Goal: Task Accomplishment & Management: Complete application form

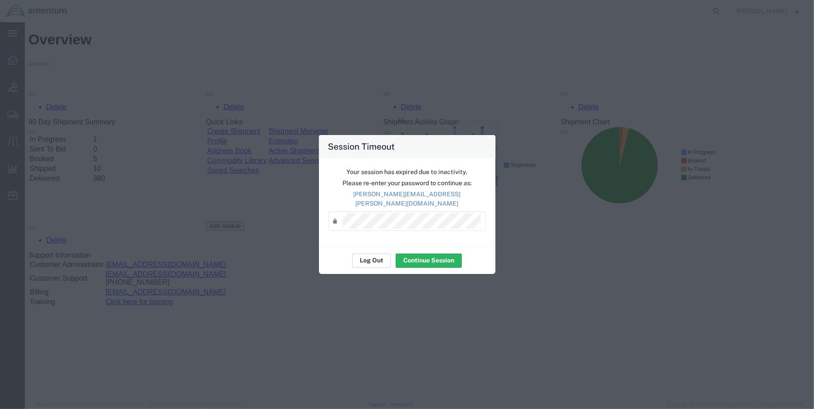
click at [365, 253] on button "Log Out" at bounding box center [371, 260] width 39 height 14
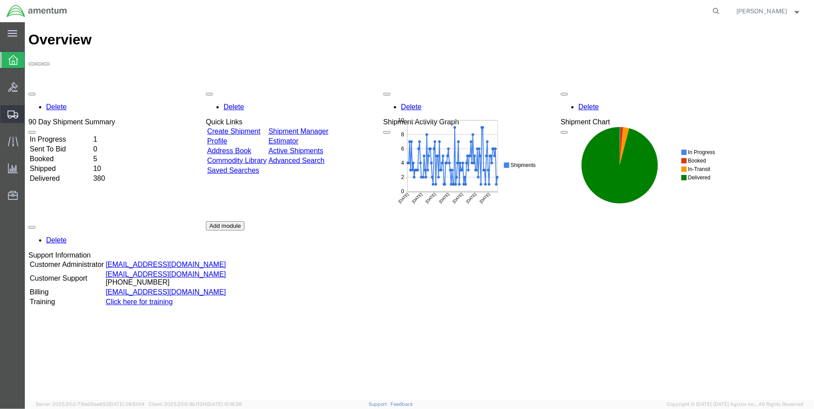
click at [0, 0] on span "Create Shipment" at bounding box center [0, 0] width 0 height 0
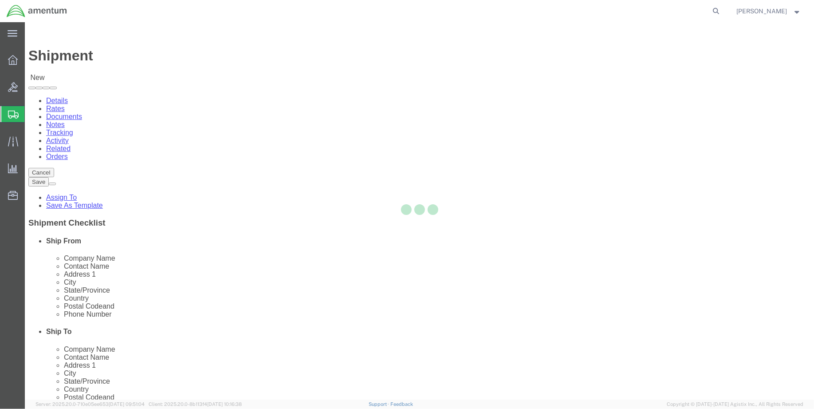
select select
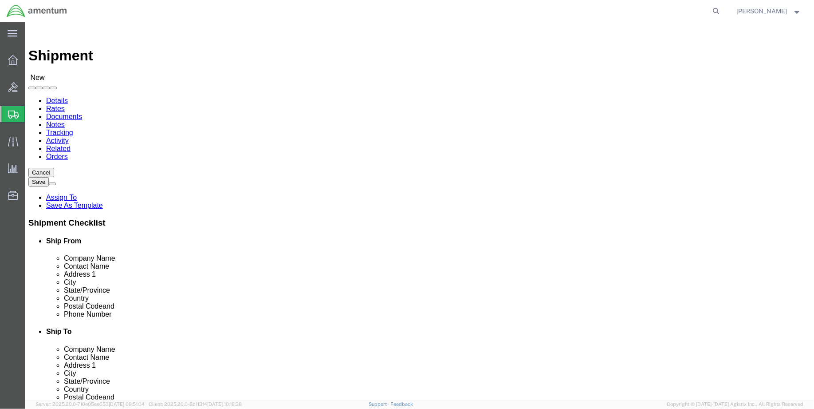
select select "MYPROFILE"
select select "LA"
type input "wbe"
select select "49918"
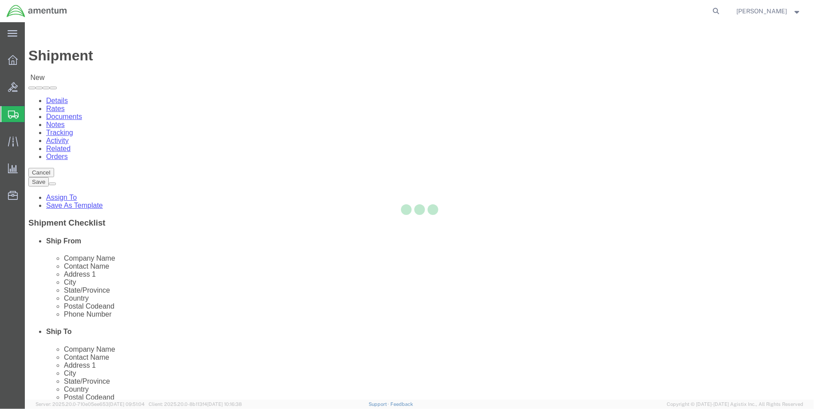
select select "WA"
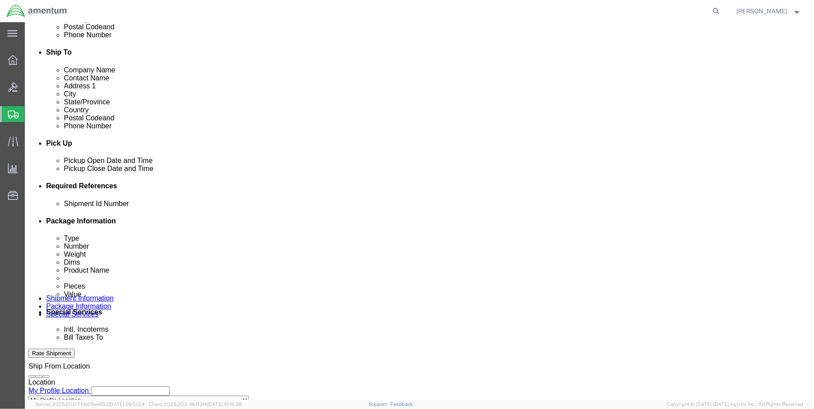
scroll to position [295, 0]
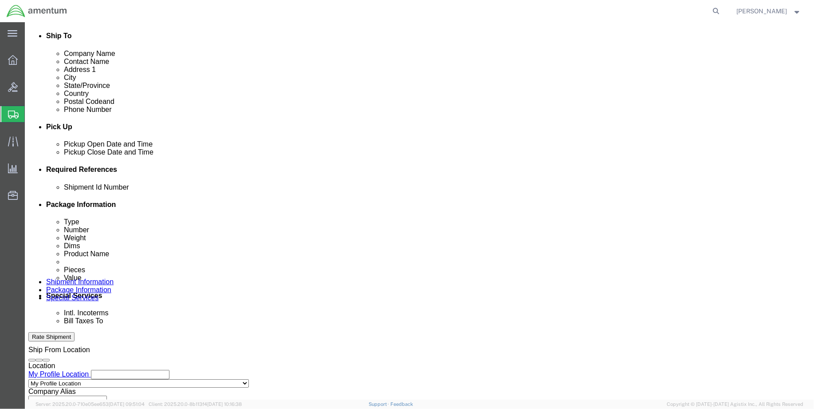
click button "Add reference"
click input "text"
click input "ENO shipment:"
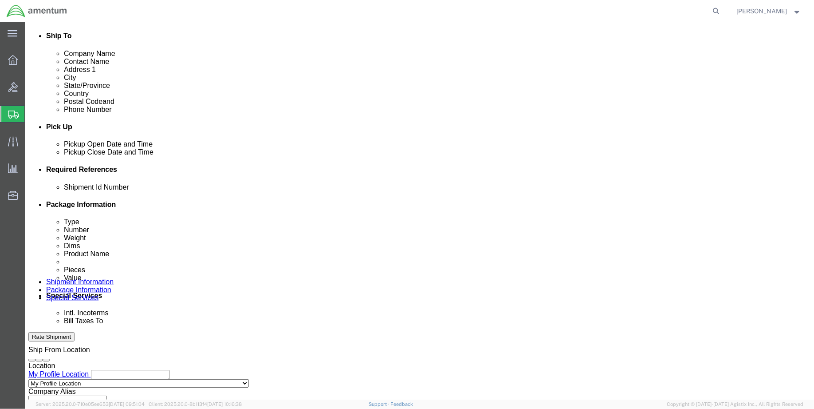
type input "ENO shipment: 530-006488"
select select "DEPT"
type input "CBP"
select select "CUSTREF"
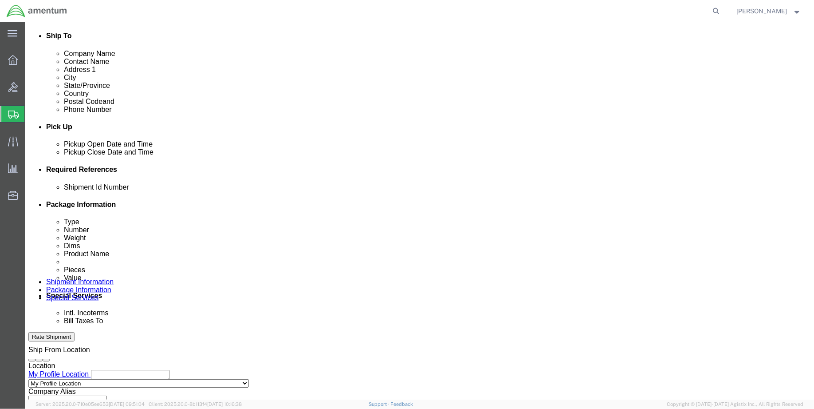
type input "WBE: bonding jumper"
select select "PROJNUM"
drag, startPoint x: 158, startPoint y: 273, endPoint x: 157, endPoint y: 269, distance: 4.6
paste input "6118.03.03.2219.000.ENO.0000"
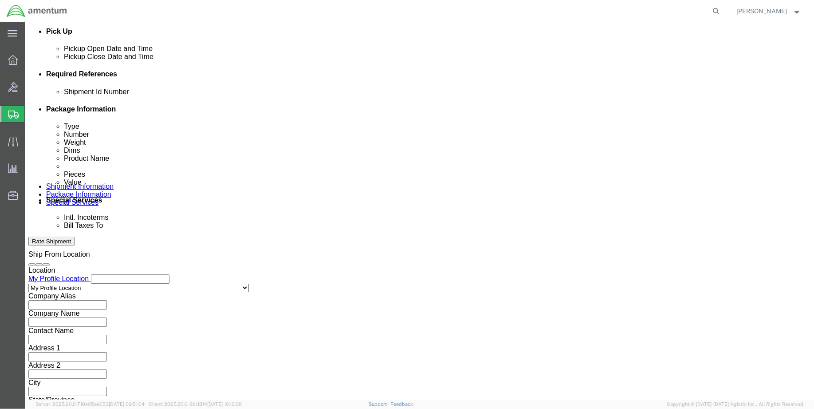
scroll to position [401, 0]
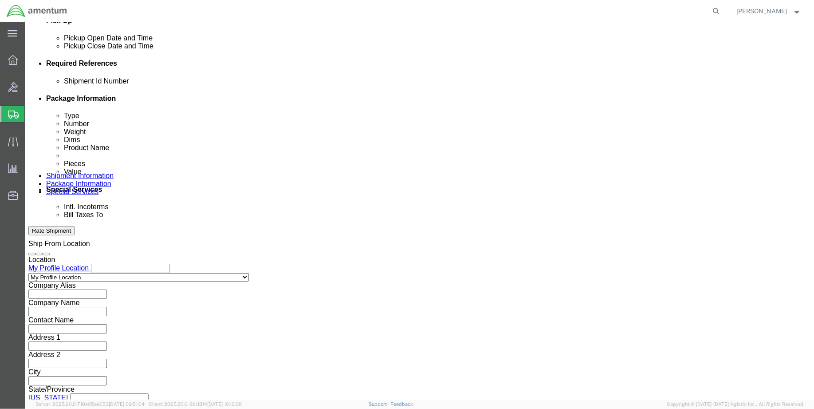
type input "6118.03.03.2219.000.ENO.0000"
click button "Continue"
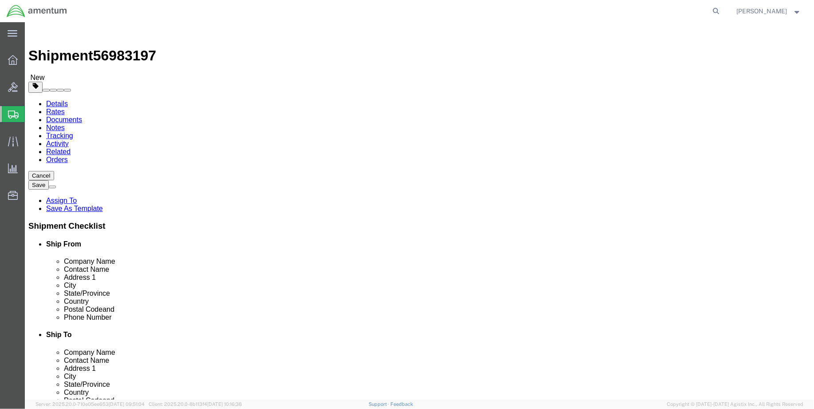
click select "Select BCK Boxes Bale(s) Basket(s) Bolt(s) Bottle(s) Buckets Bulk Bundle(s) Can…"
select select "SBX"
click select "Select BCK Boxes Bale(s) Basket(s) Bolt(s) Bottle(s) Buckets Bulk Bundle(s) Can…"
type input "12.25"
type input "11.00"
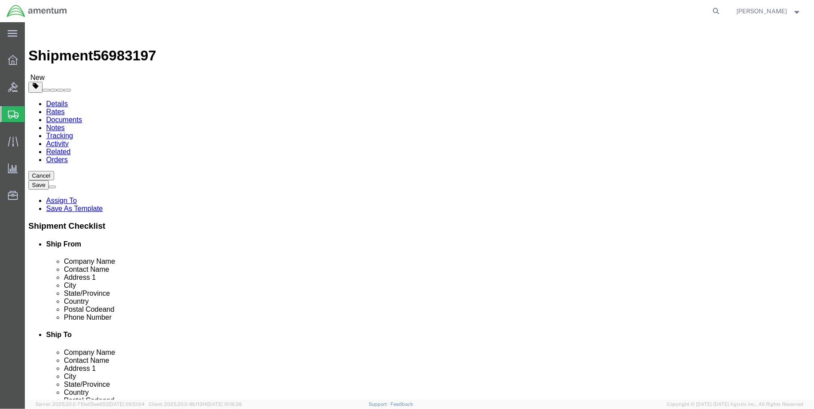
type input "1.50"
drag, startPoint x: 117, startPoint y: 205, endPoint x: 110, endPoint y: 206, distance: 6.8
click div "0.00 Select kgs lbs"
drag, startPoint x: 130, startPoint y: 206, endPoint x: 116, endPoint y: 206, distance: 14.2
click input "0.00"
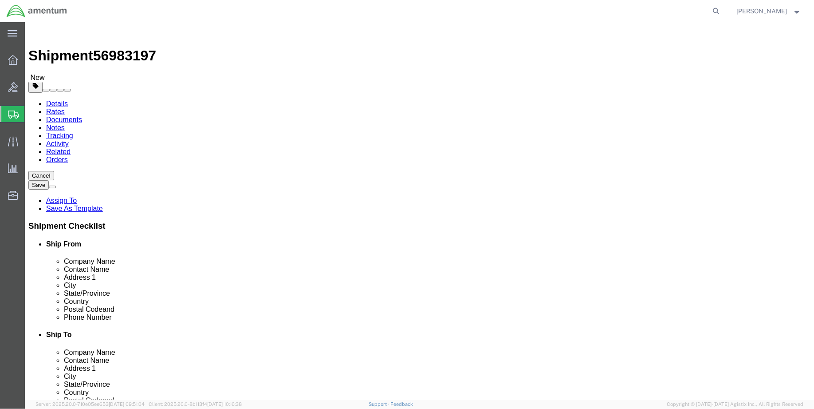
type input "1.00"
click link "Add Content"
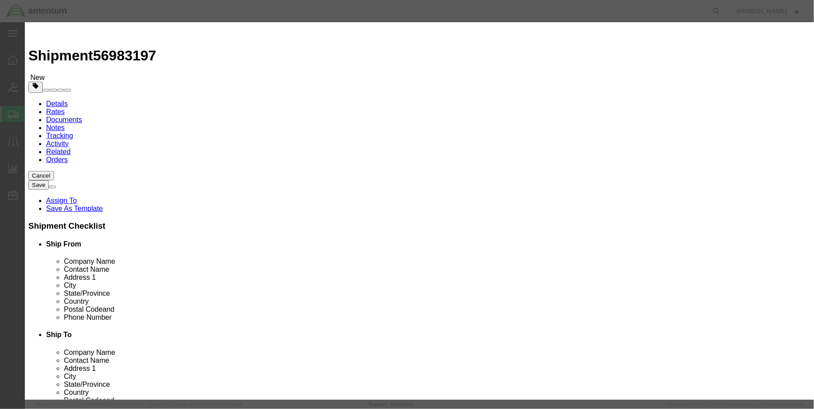
click input "text"
type input "ms25083-2ab4"
click td "Name: LEAD,ELECTRICAL"
select select
checkbox input "false"
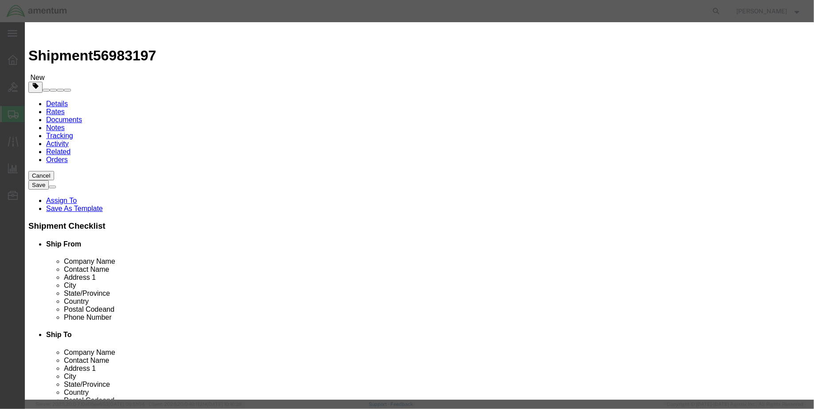
type input "LEAD,ELECTRICAL"
type input "MS25083-2AB4"
type input "L"
type input "b"
type input "JUMPER, BONDING (PN: MS25083-2AB4)"
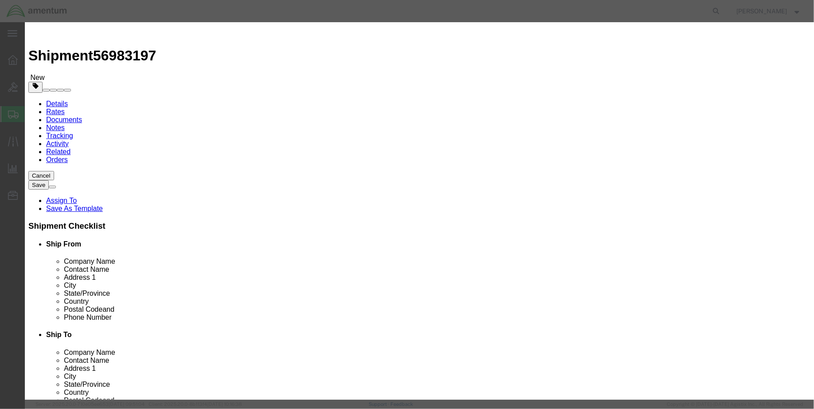
type input "1.00"
click input "text"
type input "50.00"
click button "Save & Close"
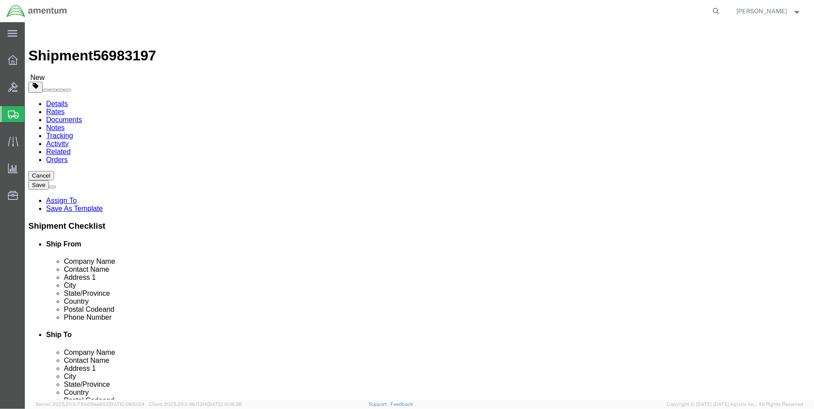
click button "Rate Shipment"
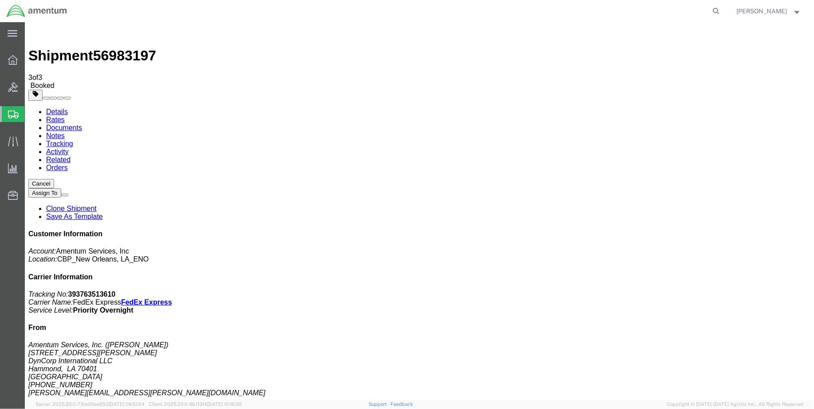
click at [53, 107] on link "Details" at bounding box center [57, 111] width 22 height 8
drag, startPoint x: 343, startPoint y: 104, endPoint x: 356, endPoint y: 111, distance: 14.5
click p "Schedule pickup request"
drag, startPoint x: 356, startPoint y: 111, endPoint x: 362, endPoint y: 114, distance: 6.8
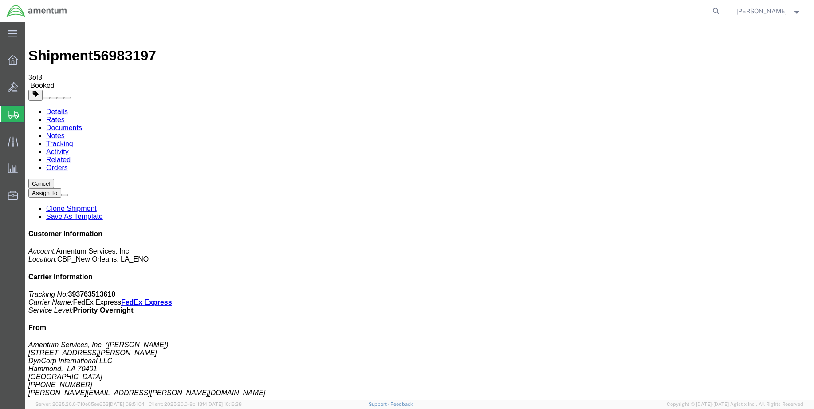
click div "Pickup & Delivery Dates [DATE] 14:00 - [DATE] 15:00 Schedule pickup request Edi…"
drag, startPoint x: 362, startPoint y: 114, endPoint x: 369, endPoint y: 110, distance: 8.5
click link "Schedule pickup request"
click at [0, 0] on span "Create Shipment" at bounding box center [0, 0] width 0 height 0
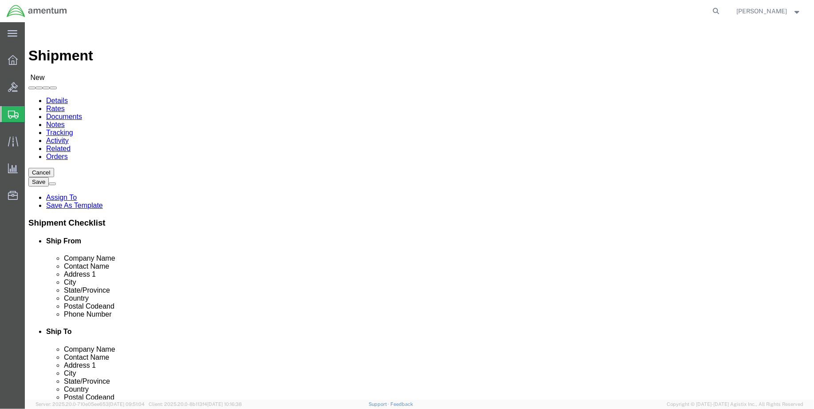
select select "MYPROFILE"
select select "LA"
type input "DTM"
select select "49921"
select select "MI"
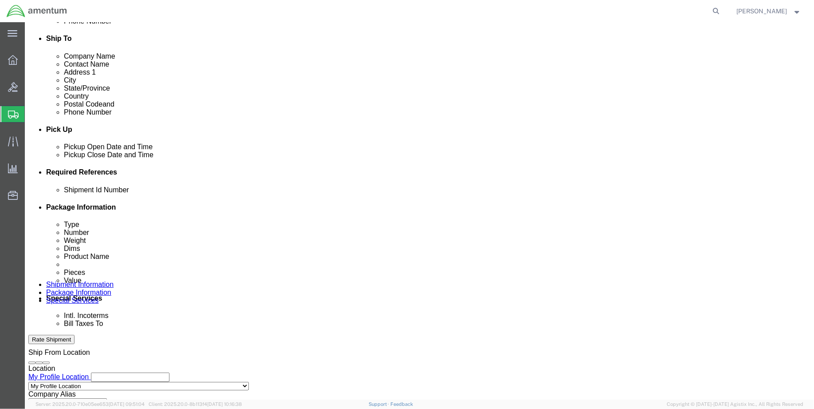
scroll to position [295, 0]
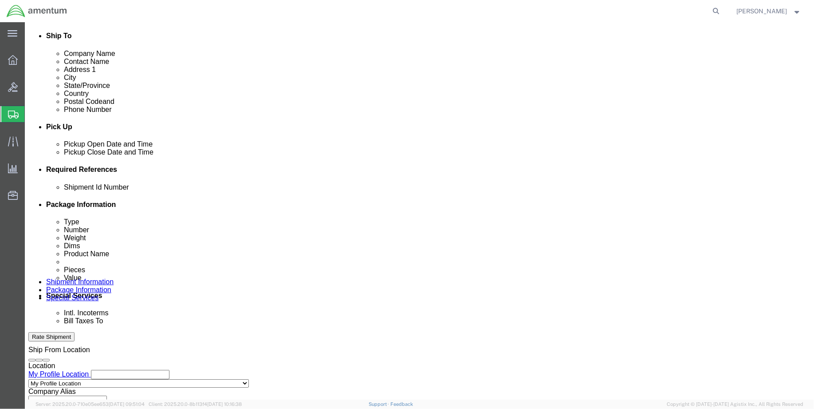
click button "Add reference"
drag, startPoint x: 570, startPoint y: 222, endPoint x: 349, endPoint y: 218, distance: 220.9
click button "Add reference"
click input "text"
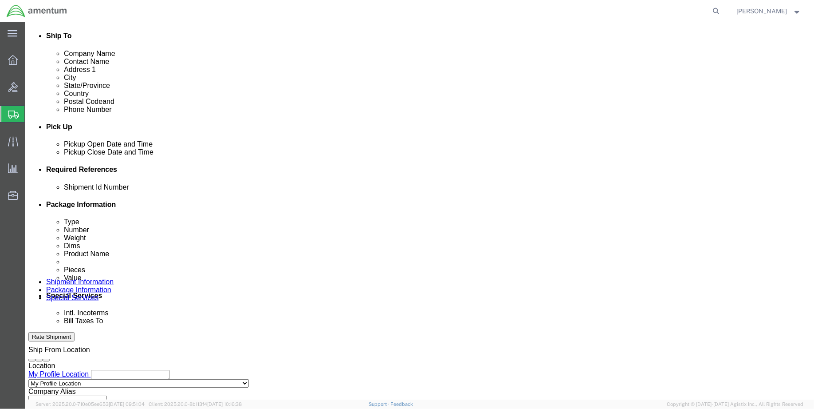
type input "e"
click input "ENO shipement:"
type input "ENO shipment: 513-006517"
click select "Select Account Type Activity ID Airline Appointment Number ASN Batch Request # …"
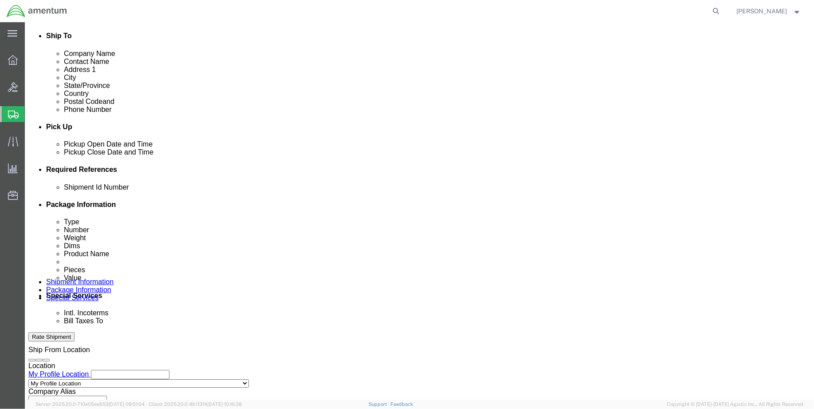
scroll to position [0, 0]
select select "DEPT"
click select "Select Account Type Activity ID Airline Appointment Number ASN Batch Request # …"
type input "CBP"
select select "CUSTREF"
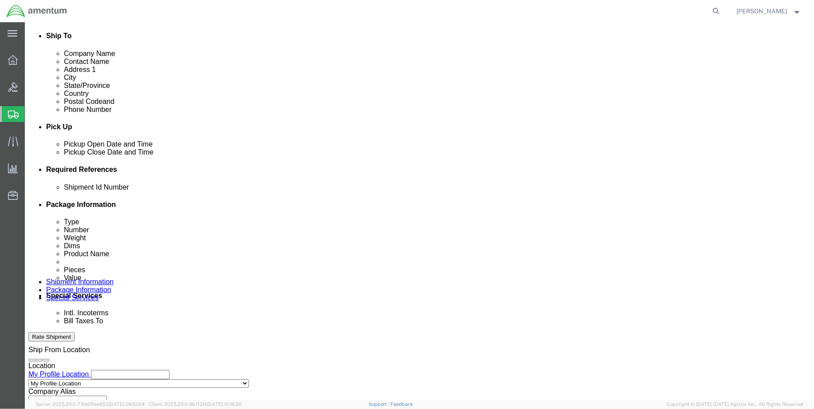
scroll to position [0, 0]
type input "DTM usage: 513-006517"
click select "Select Account Type Activity ID Airline Appointment Number ASN Batch Request # …"
select select "PROJNUM"
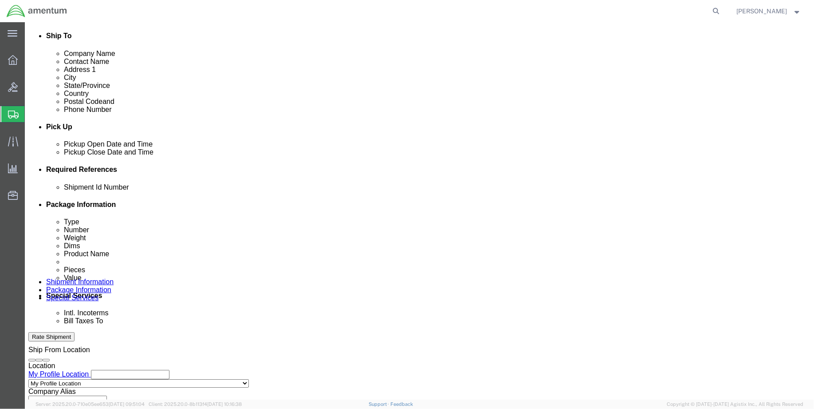
click select "Select Account Type Activity ID Airline Appointment Number ASN Batch Request # …"
paste input "6118.03.03.2219.000.ENO.0000"
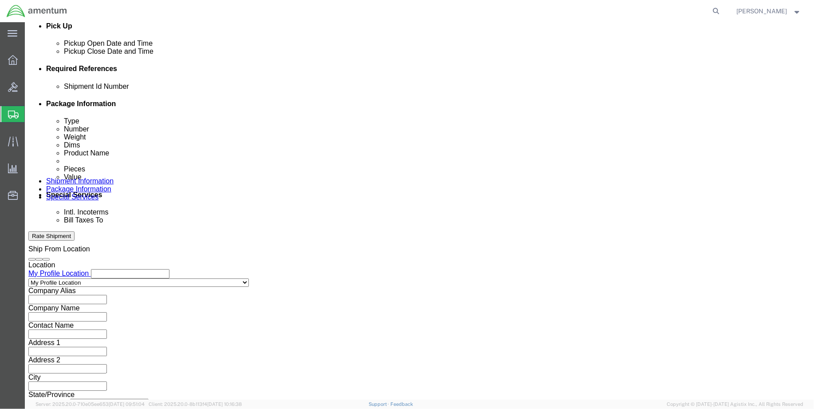
scroll to position [401, 0]
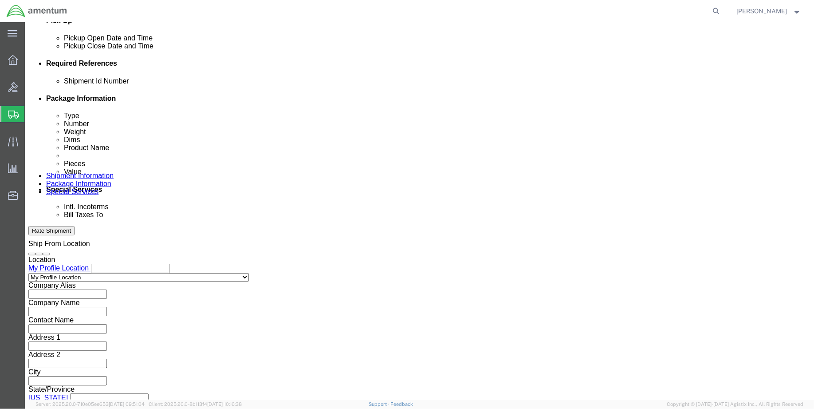
type input "6118.03.03.2219.000.ENO.0000"
click button "Continue"
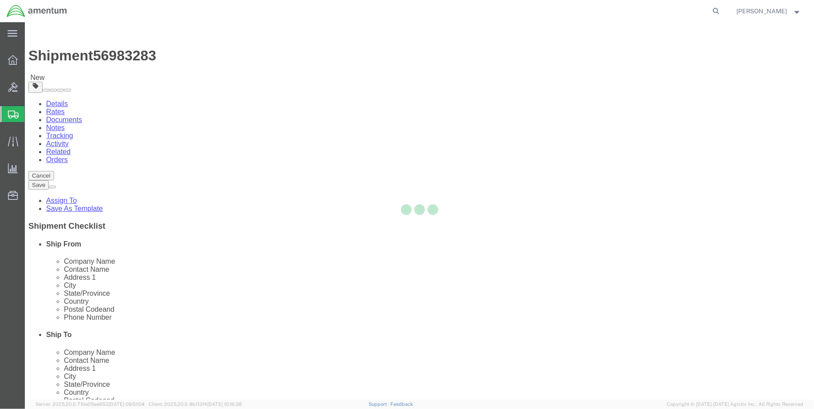
select select "CBOX"
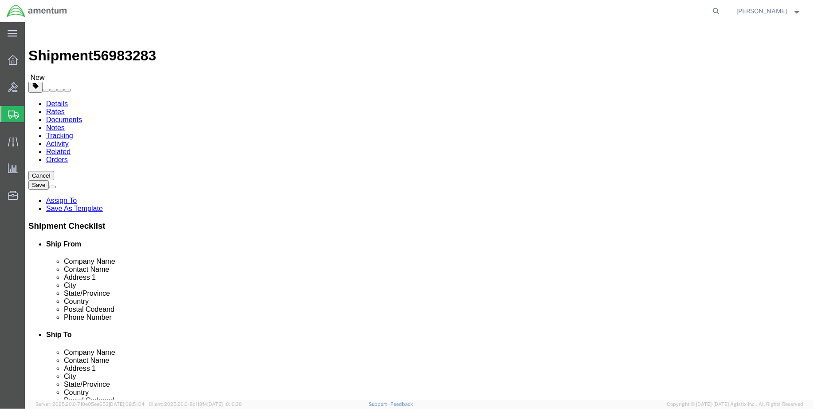
click input "text"
type input "18"
type input "13"
type input "24.00"
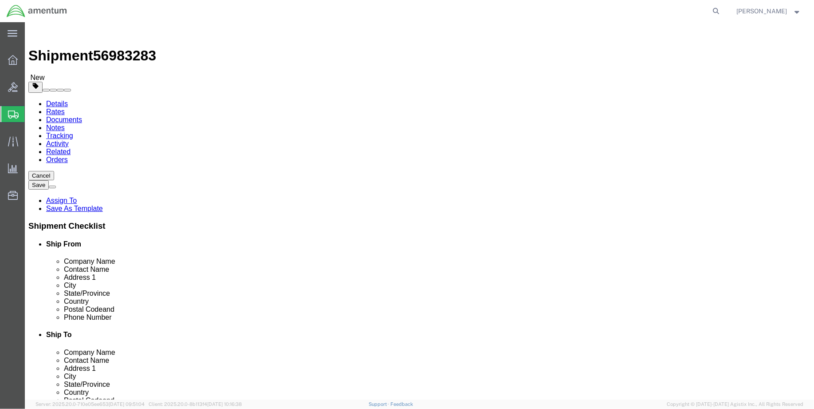
click link "Add Content"
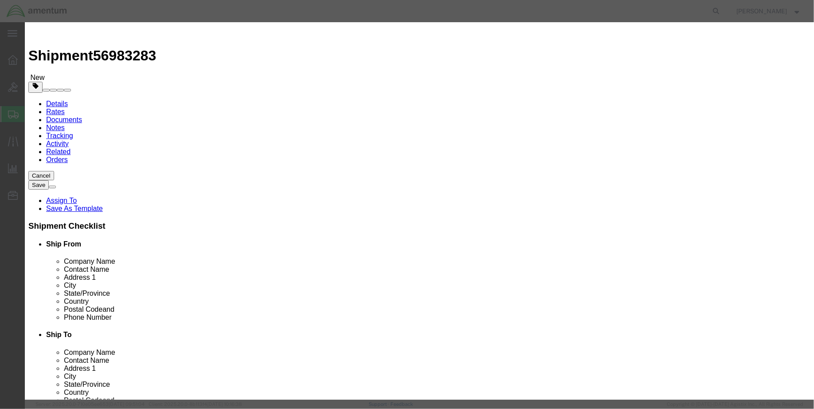
click input "text"
type input "515-030"
click td "Name: STARTER GENERATOR"
select select "USD"
type input "STARTER GENERATOR"
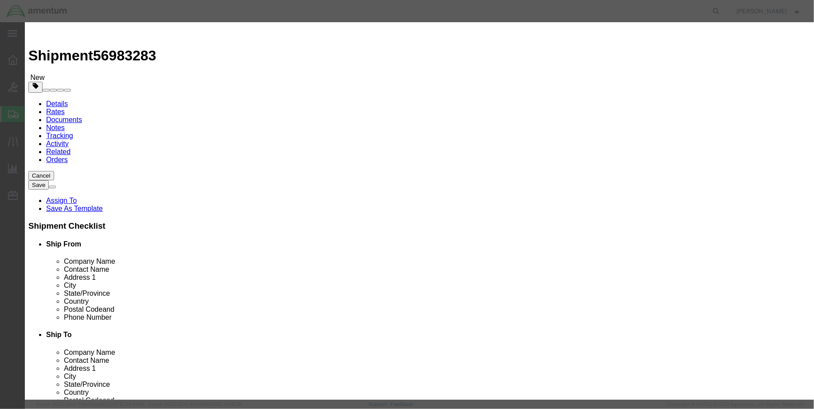
type input "515-030"
type input "STARTER GENERATOR (PN 515-030 / SN 2499E)"
click input "text"
type input "1.00"
click input "text"
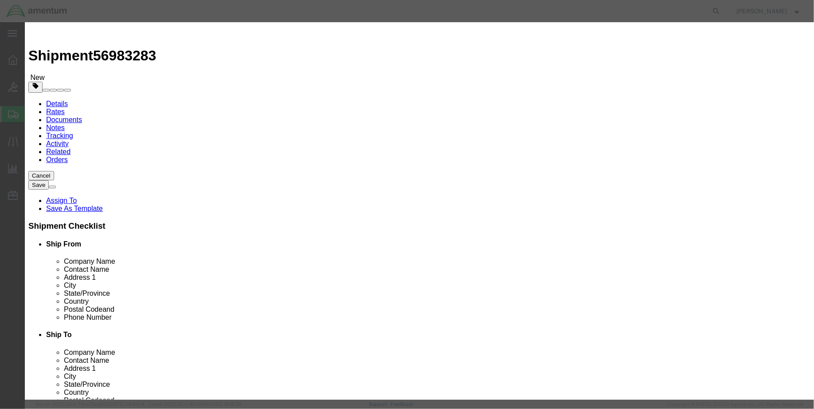
type input "10000.00"
click input "text"
type input "2499E"
click button "Save & Close"
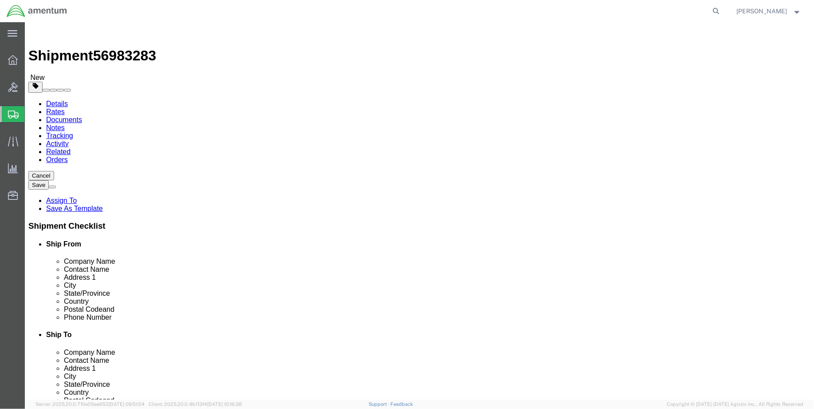
click button "Rate Shipment"
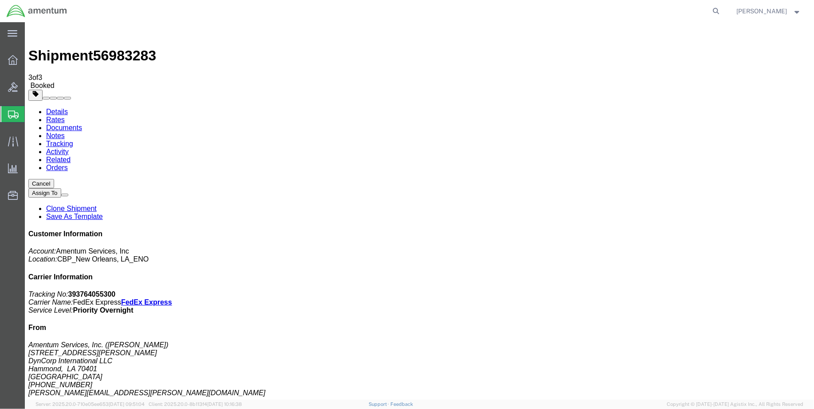
drag, startPoint x: 103, startPoint y: 154, endPoint x: 106, endPoint y: 159, distance: 5.8
click at [61, 107] on link "Details" at bounding box center [57, 111] width 22 height 8
click link "Schedule pickup request"
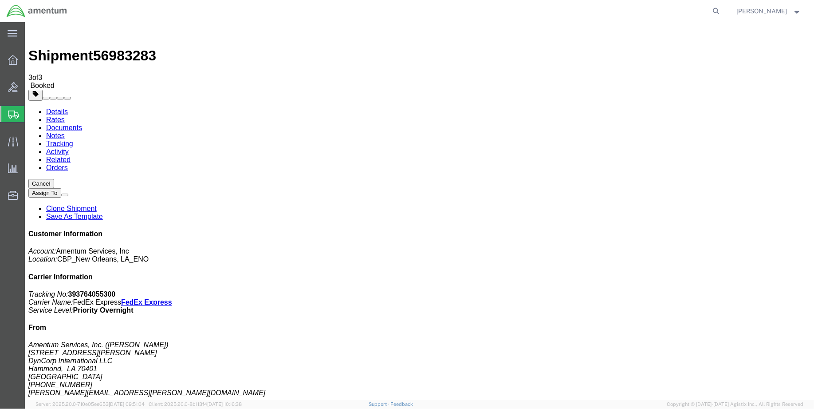
click at [0, 0] on span "Create Shipment" at bounding box center [0, 0] width 0 height 0
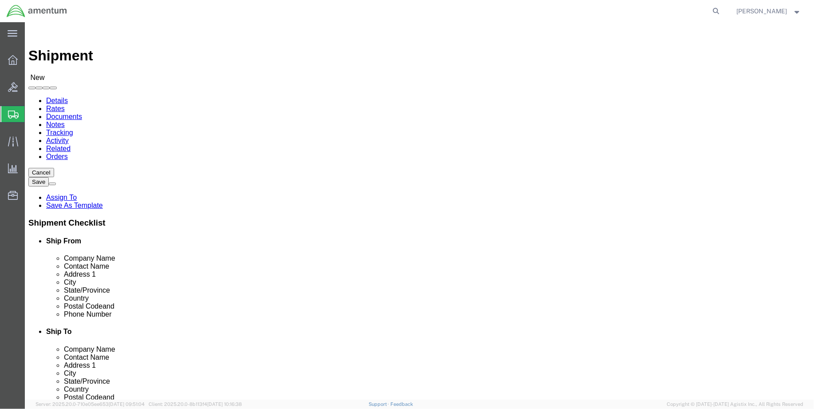
select select "MYPROFILE"
select select "LA"
click input "text"
type input "PRECISION AV"
click p "- PRECISION AVIATION GROUP INC - ([PERSON_NAME]) [STREET_ADDRESS]"
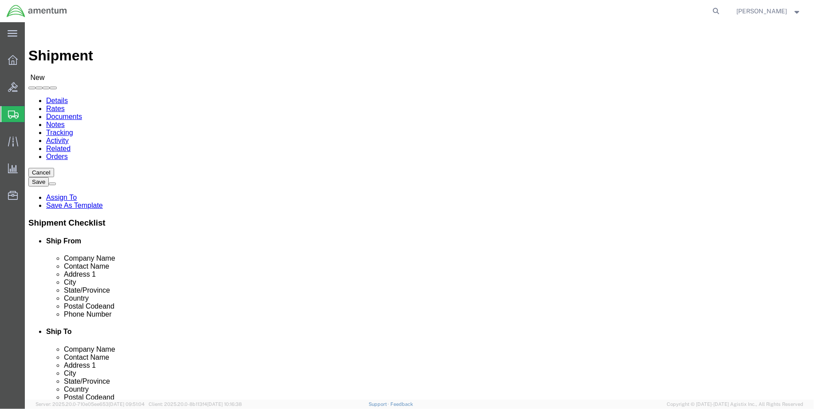
select select "GA"
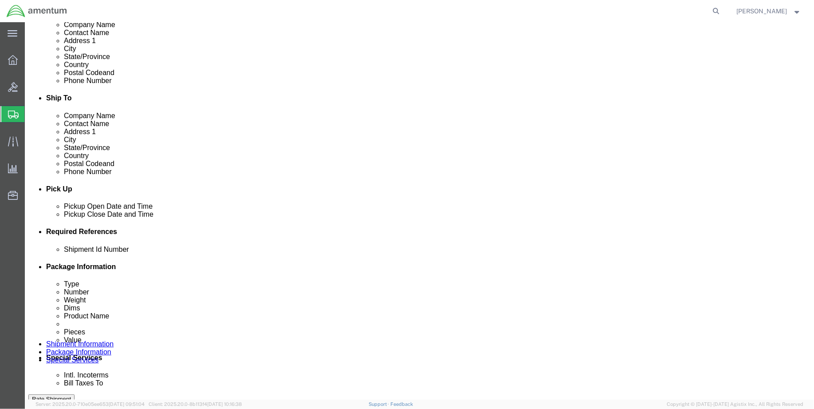
scroll to position [246, 0]
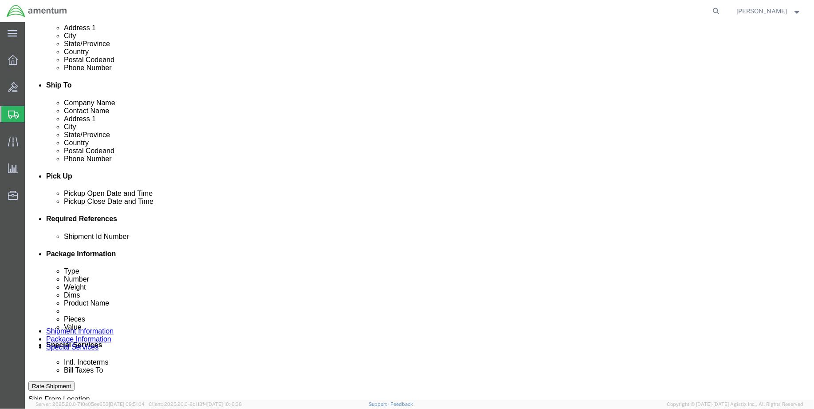
type input "PRECISION AVIATION GROUP INC"
click button "Add reference"
drag, startPoint x: 552, startPoint y: 272, endPoint x: 539, endPoint y: 263, distance: 15.9
click button "Add reference"
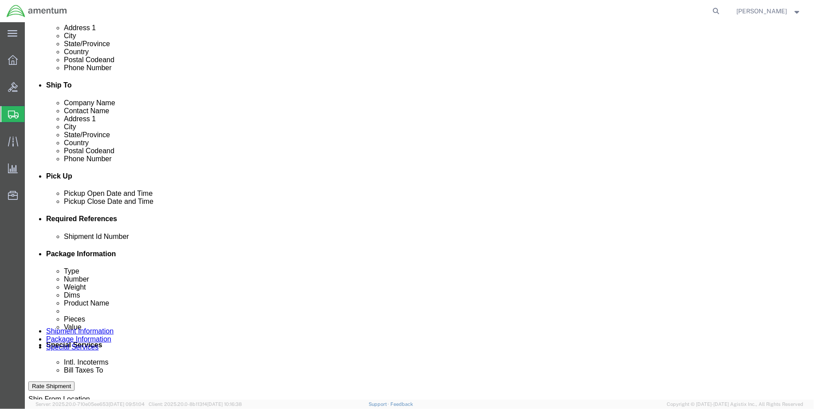
click input "text"
type input "e"
type input "ENO shipment: CBP0044459"
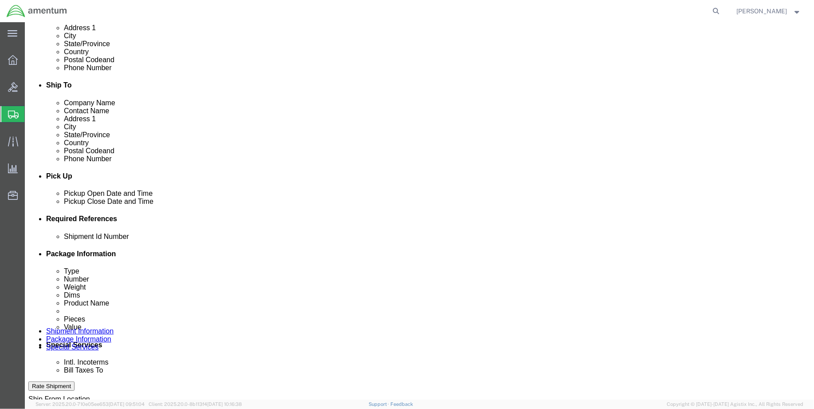
type input "d"
type input "CBP"
select select "DEPT"
select select "CUSTREF"
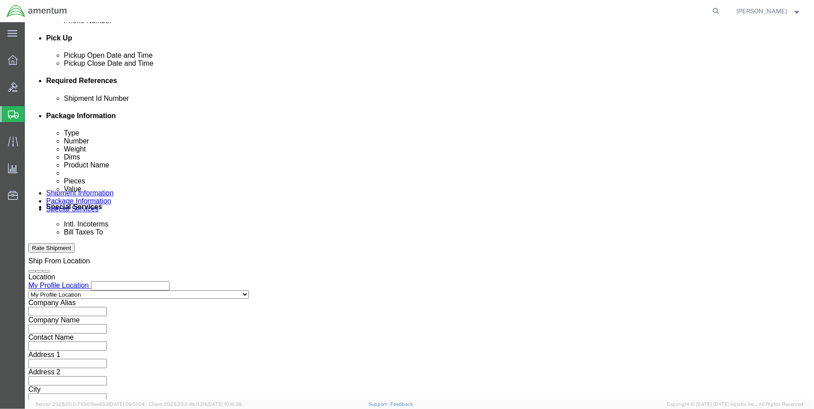
scroll to position [401, 0]
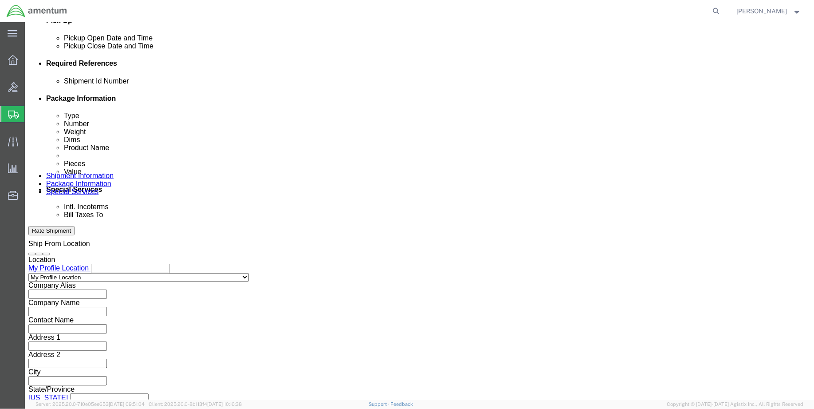
type input "CBP0044459"
click button "Continue"
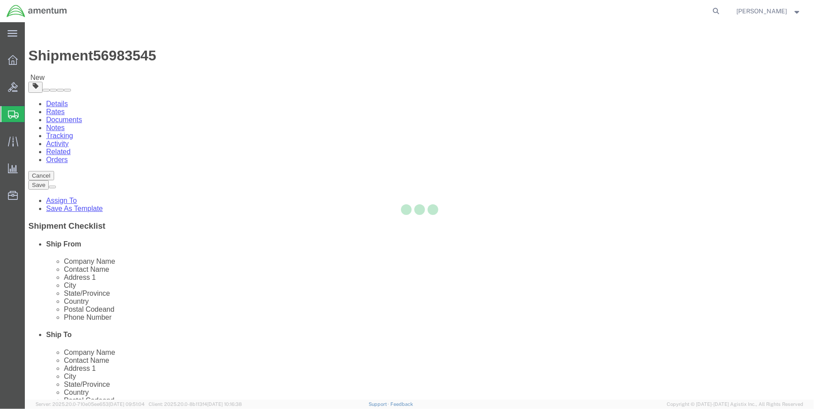
select select "CBOX"
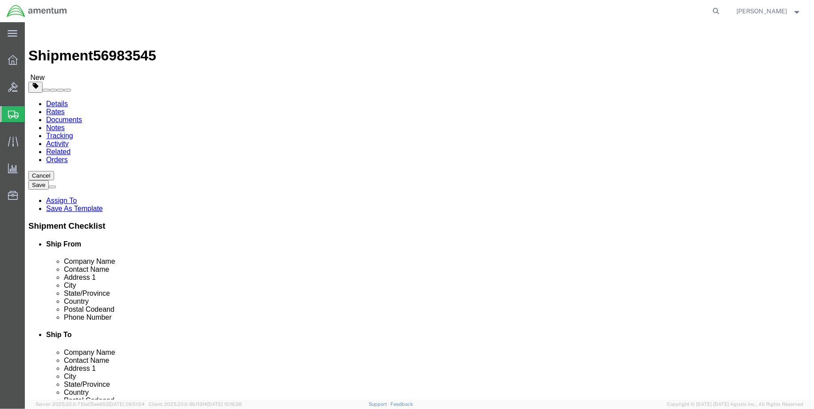
click input "text"
type input "22"
type input "15"
type input "14"
type input "25.00"
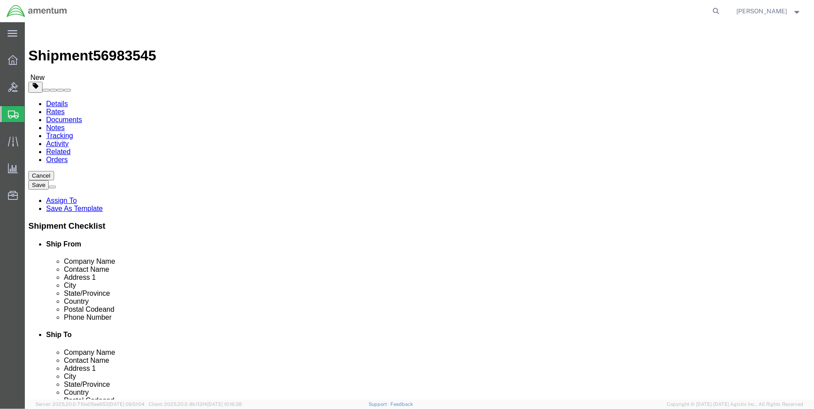
click link "Add Content"
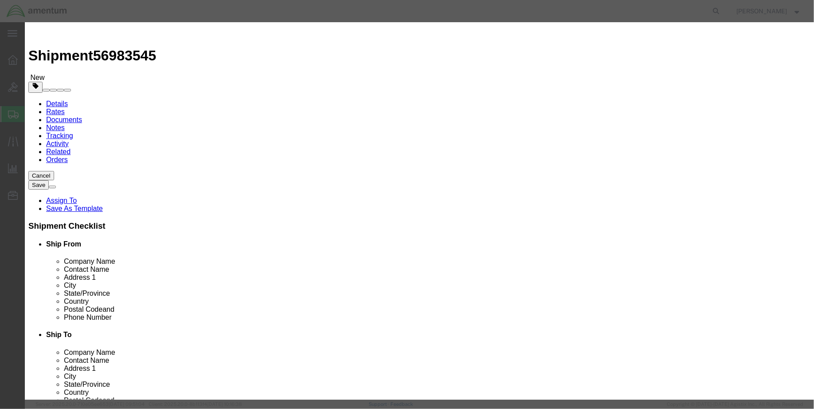
click input "text"
type input "515-030"
click td "Model:"
select select "USD"
type input "STARTER GENERATOR"
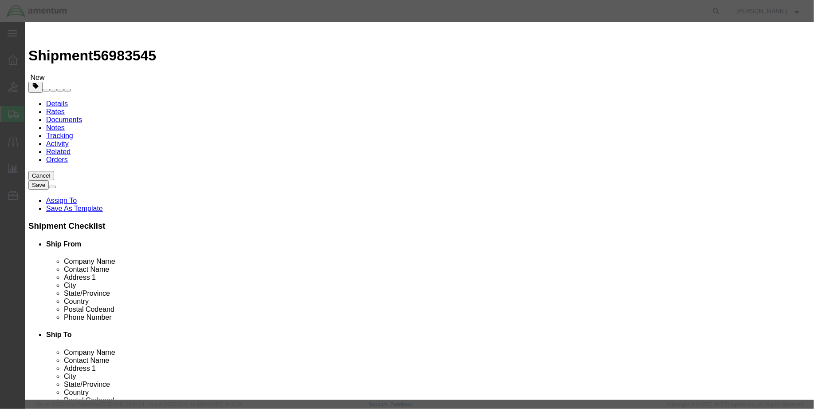
type input "515-030"
type input "STARTER GENERATOR (PN: 515-030 / SN:"
type input "1.00"
click input "text"
type input "10000.00"
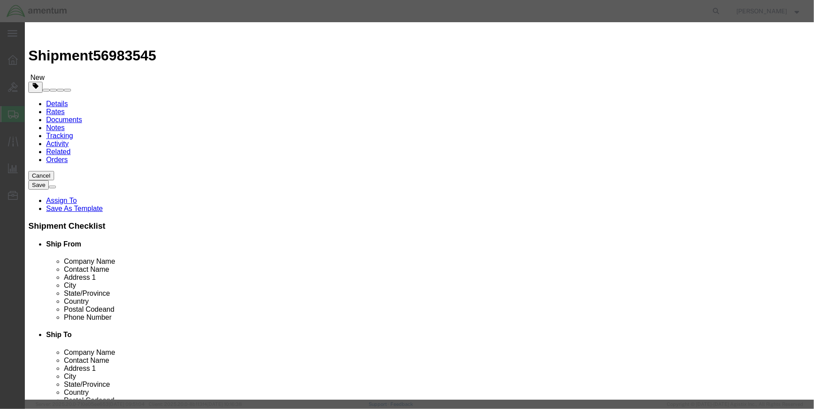
click input "STARTER GENERATOR (PN: 515-030 / SN:"
type input "STARTER GENERATOR (PN: 515-030 / SN: 1606E)"
click input "text"
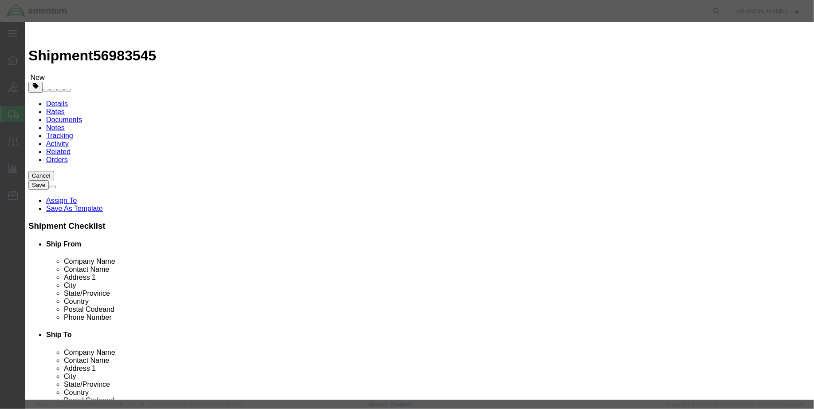
type input "1606E"
click button "Save & Close"
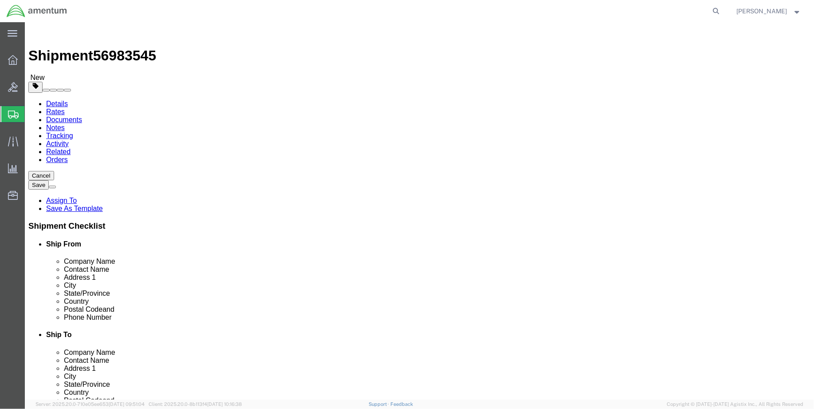
click button "Rate Shipment"
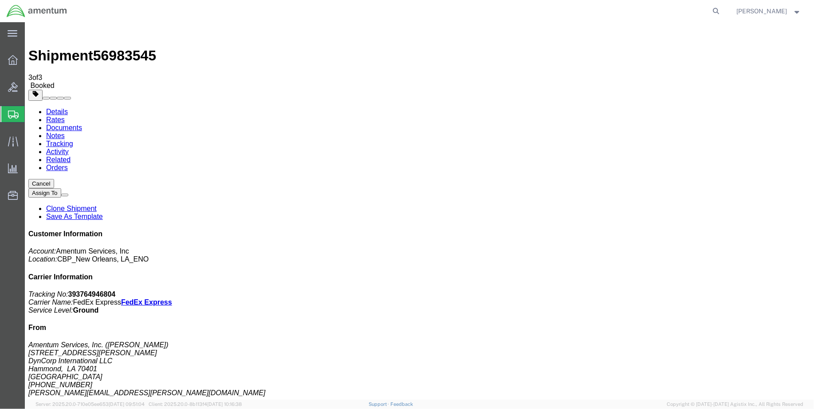
drag, startPoint x: 109, startPoint y: 157, endPoint x: 172, endPoint y: 212, distance: 83.9
click at [58, 107] on link "Details" at bounding box center [57, 111] width 22 height 8
drag, startPoint x: 706, startPoint y: 111, endPoint x: 661, endPoint y: 113, distance: 45.3
click p "Tracking No: 393764946804 Carrier Name: FedEx Express FedEx Express Service Lev…"
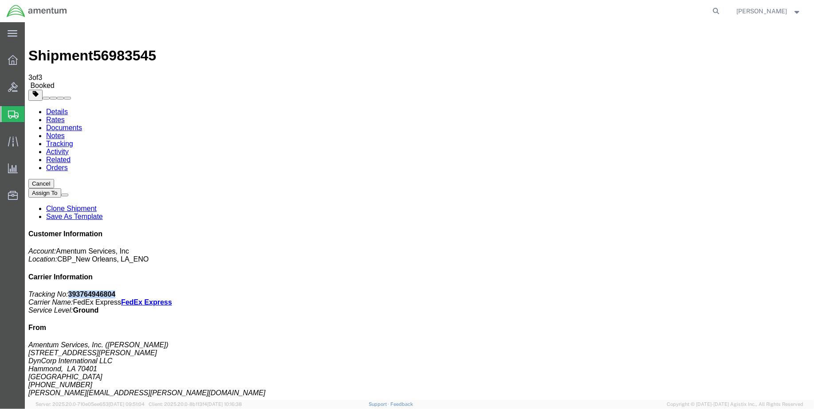
copy b "393764946804"
click at [0, 0] on span "Create Shipment" at bounding box center [0, 0] width 0 height 0
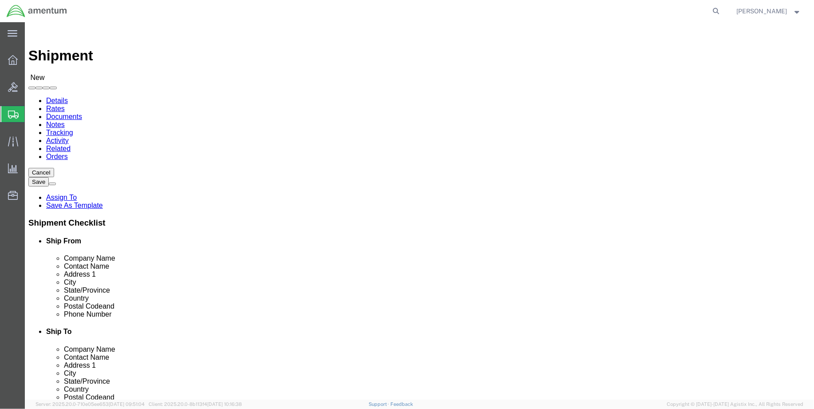
drag, startPoint x: 236, startPoint y: 128, endPoint x: 228, endPoint y: 128, distance: 8.4
select select "MYPROFILE"
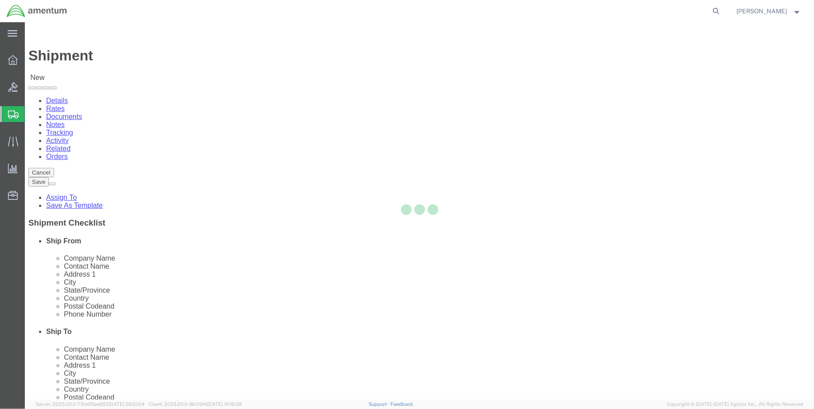
select select "LA"
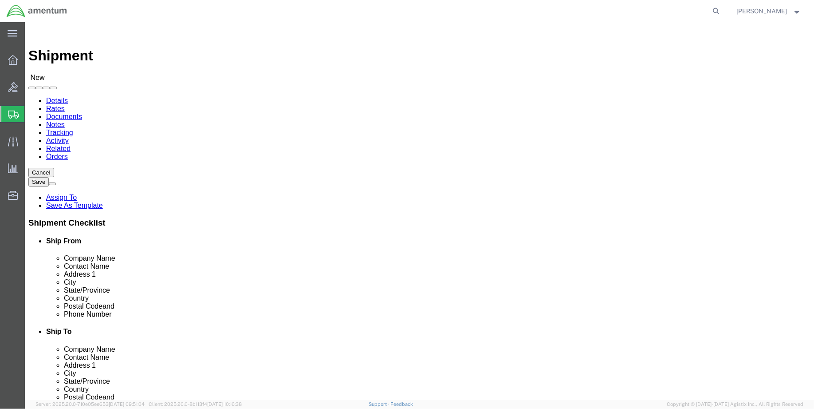
type input "EPR"
select select "49933"
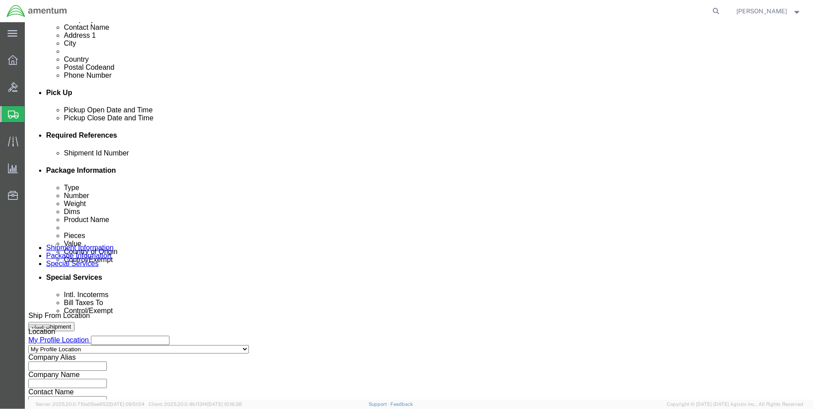
scroll to position [345, 0]
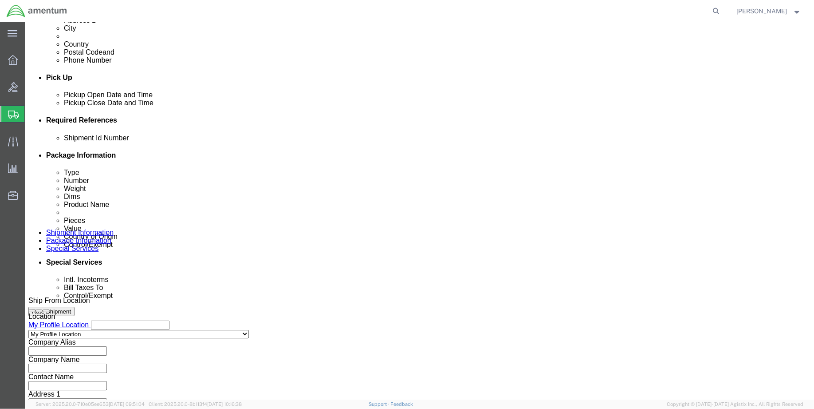
click button "Add reference"
click input "text"
type input "e"
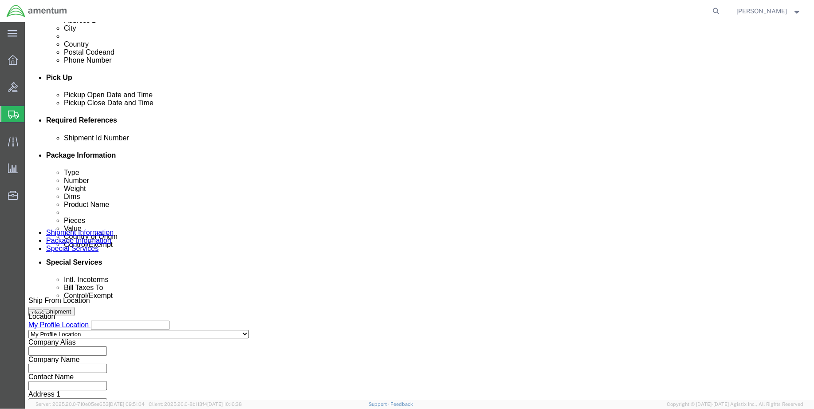
type input "ENO shipment: door handle"
select select "DEPT"
type input "CBP"
select select "CUSTREF"
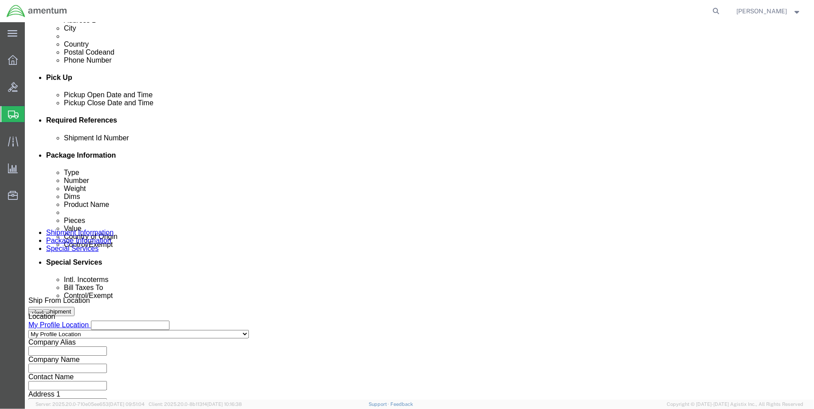
scroll to position [0, 3]
type input "EPR: door handle request"
select select "PROJNUM"
paste input "393764946804"
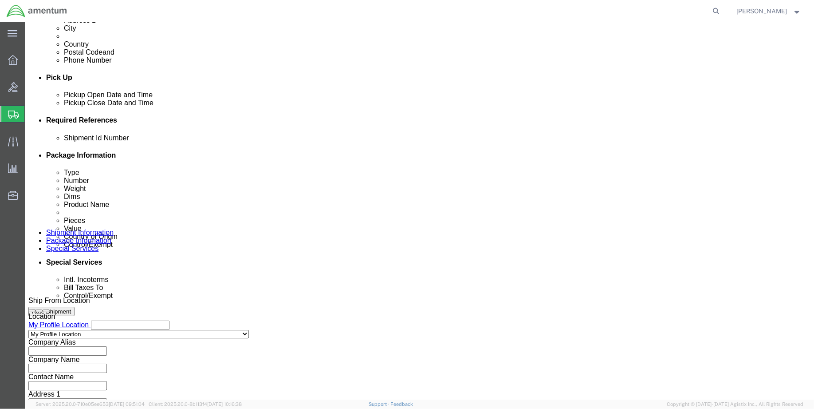
type input "3"
paste input "6118.03.03.2219.000.ENO.0000"
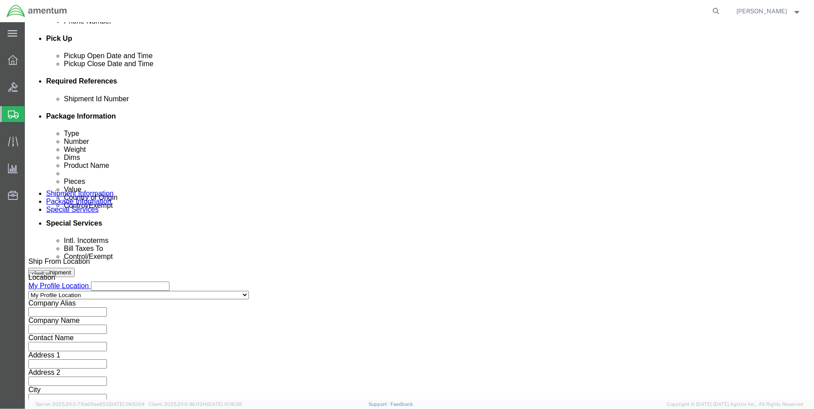
scroll to position [401, 0]
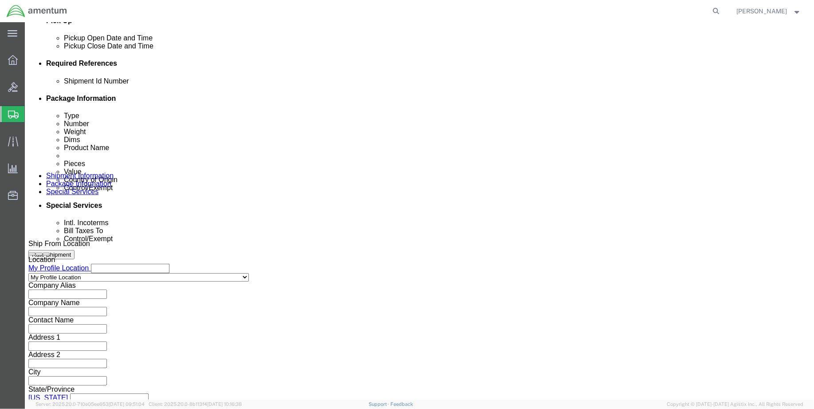
type input "6118.03.03.2219.000.ENO.0000"
click button "Continue"
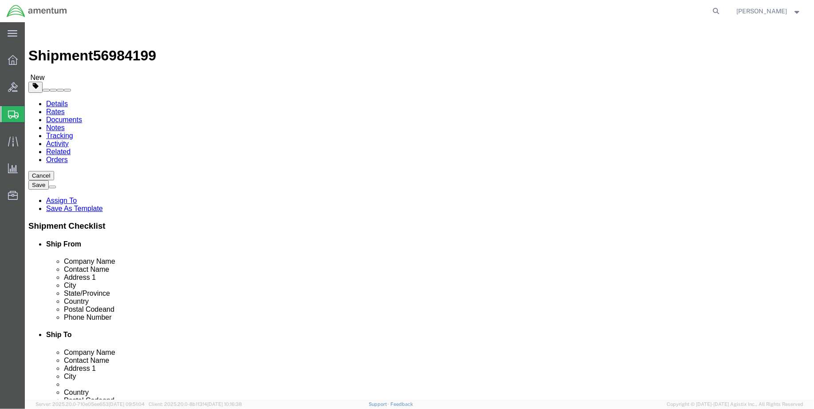
drag, startPoint x: 208, startPoint y: 154, endPoint x: 208, endPoint y: 160, distance: 5.8
click select "Select BCK Boxes Bale(s) Basket(s) Bolt(s) Bottle(s) Buckets Bulk Bundle(s) Can…"
select select "MBX"
click select "Select BCK Boxes Bale(s) Basket(s) Bolt(s) Bottle(s) Buckets Bulk Bundle(s) Can…"
type input "13.00"
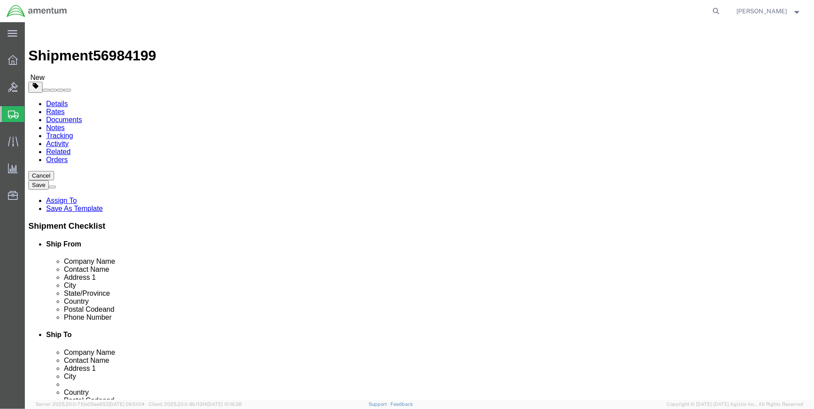
type input "11.50"
type input "2.50"
click div "Weight 0.00 Select kgs lbs Ship. t°"
type input "3.00"
click link "Add Content"
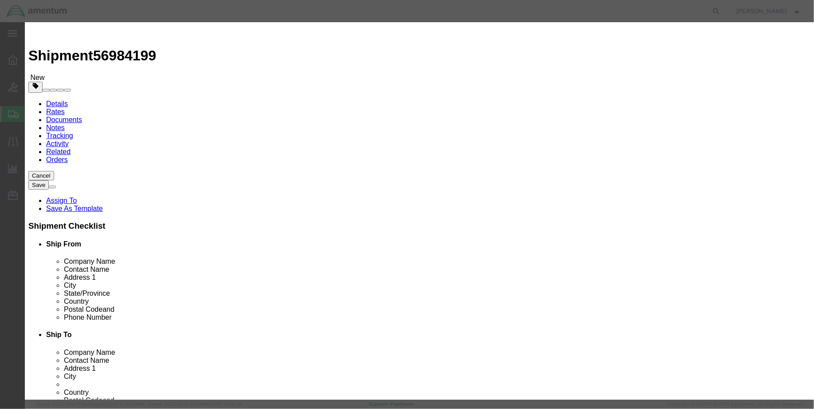
click input "text"
click input "KH301C"
type input "HANDLE, LOCK ASSY (PN: KH301C)"
type input "1.00"
type input "1000.00"
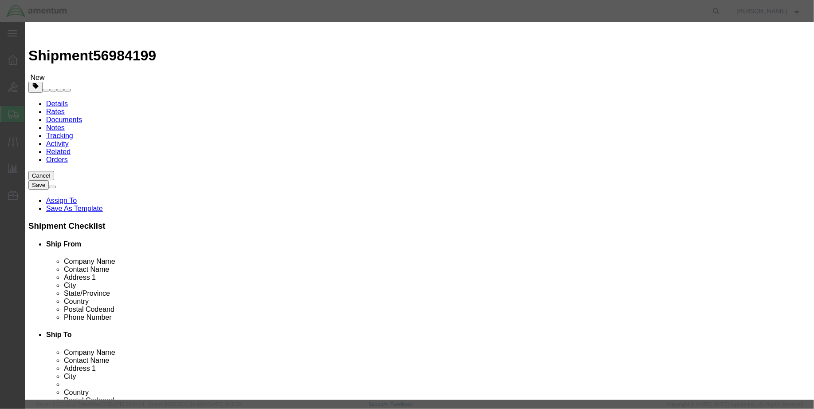
select select "USD"
click select "Select [GEOGRAPHIC_DATA] [GEOGRAPHIC_DATA] [GEOGRAPHIC_DATA] [GEOGRAPHIC_DATA] …"
select select "US"
click select "Select [GEOGRAPHIC_DATA] [GEOGRAPHIC_DATA] [GEOGRAPHIC_DATA] [GEOGRAPHIC_DATA] …"
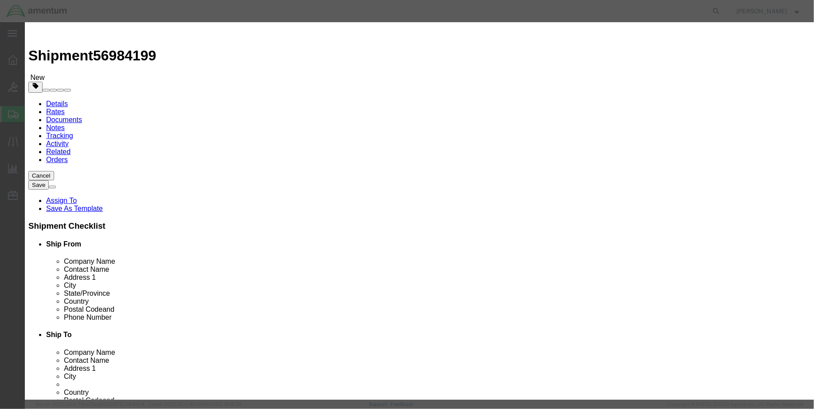
click select "Select ATF BIS DEA EPA FDA FTR ITAR OFAC Other (OPA)"
select select "FDA"
click select "Select ATF BIS DEA EPA FDA FTR ITAR OFAC Other (OPA)"
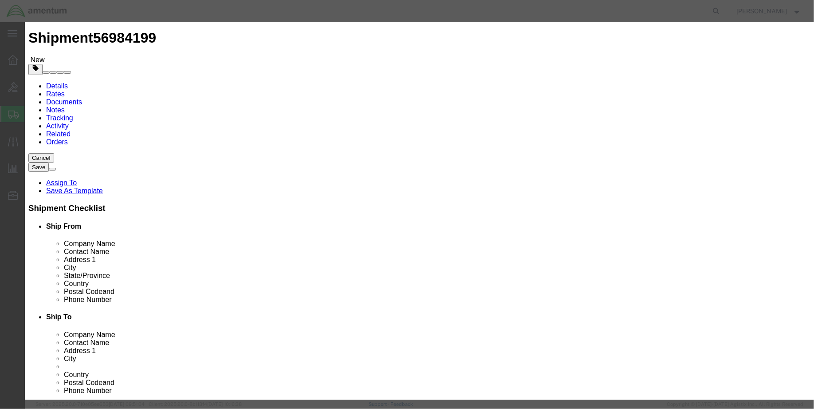
scroll to position [28, 0]
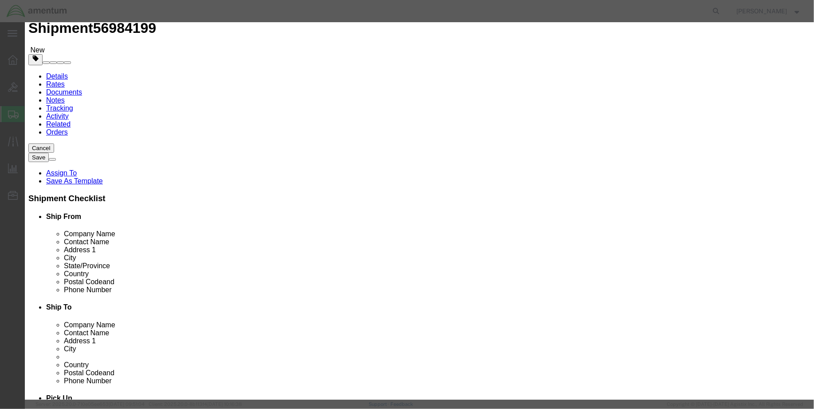
click button "Save & Close"
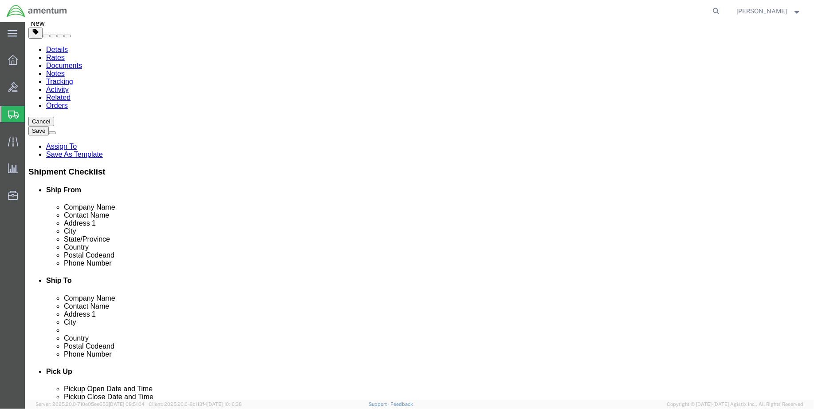
scroll to position [80, 0]
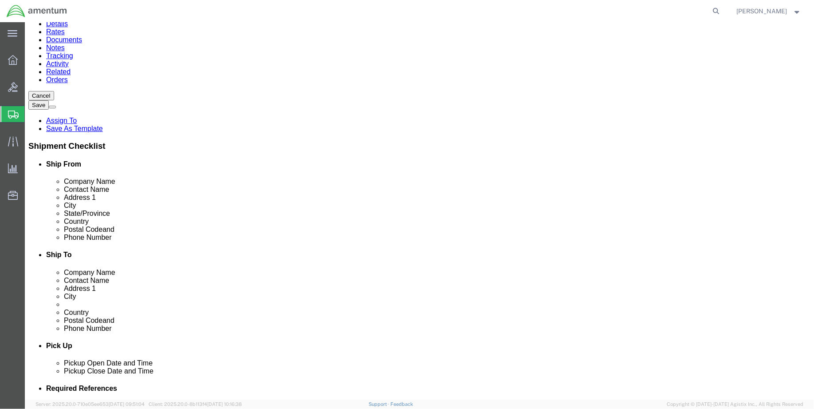
click button "Continue"
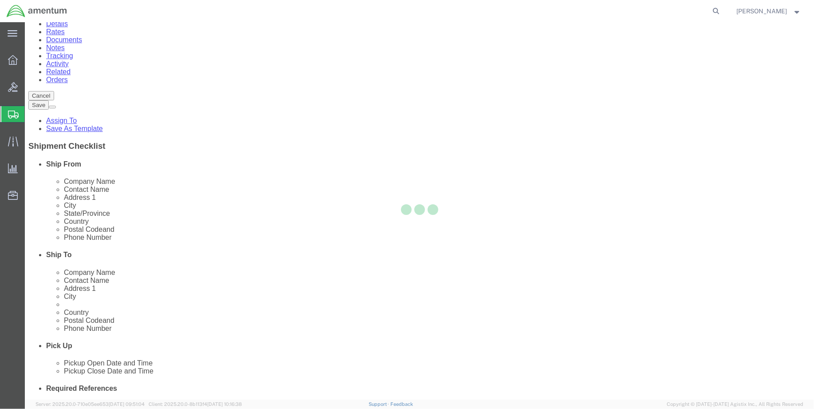
select select
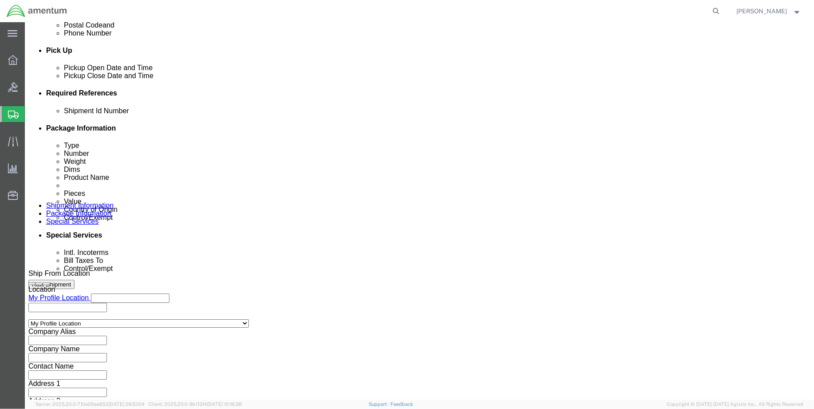
scroll to position [376, 0]
click select "Select Carriage Insurance Paid Carriage Paid To Cost and Freight Cost Insurance…"
select select "DAP"
click select "Select Carriage Insurance Paid Carriage Paid To Cost and Freight Cost Insurance…"
select select "SHIP"
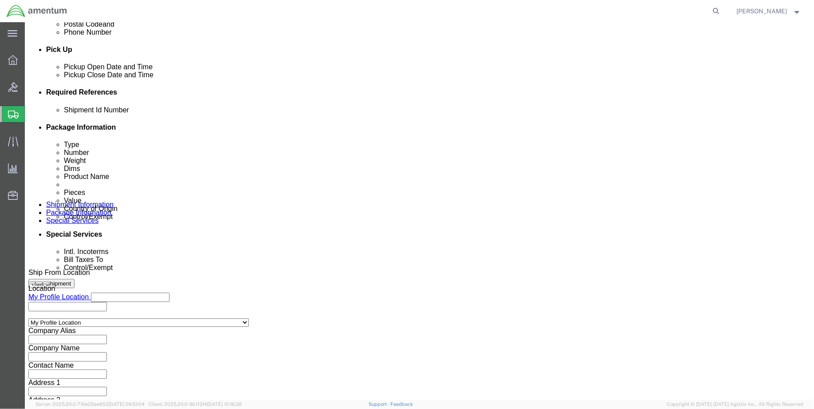
select select "RCPN"
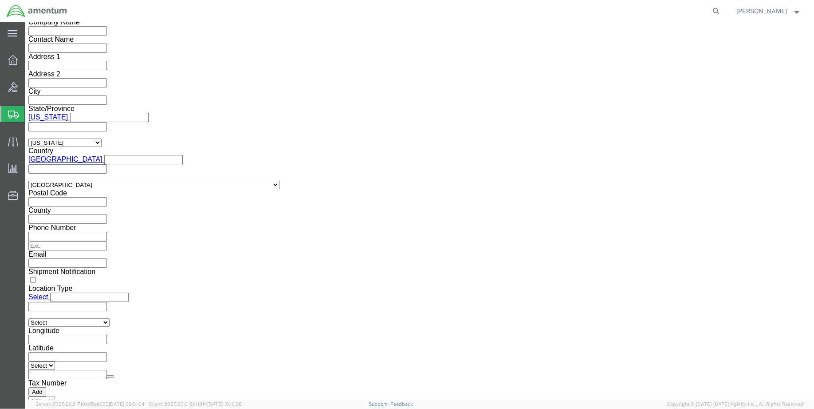
scroll to position [721, 0]
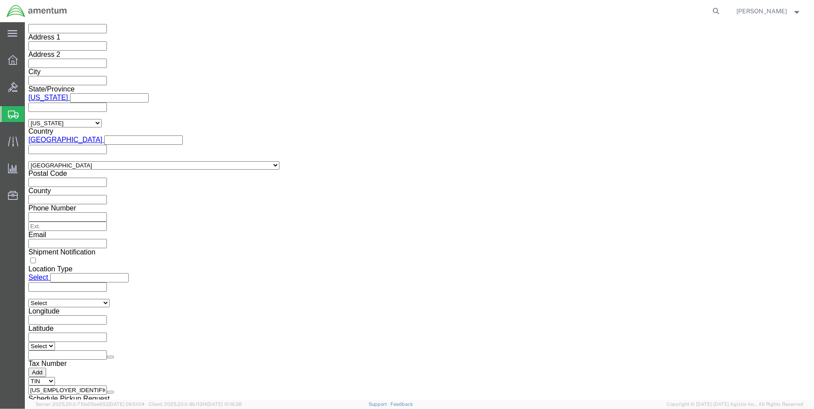
click select "Select ATF BIS DEA EPA FDA FTR ITAR OFAC Other (OPA)"
select select "FDA"
click select "Select ATF BIS DEA EPA FDA FTR ITAR OFAC Other (OPA)"
click button "Rate Shipment"
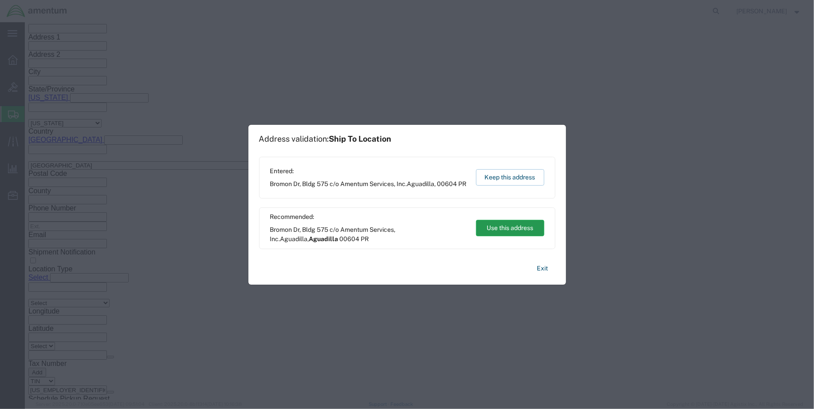
click at [522, 228] on button "Use this address" at bounding box center [510, 228] width 68 height 16
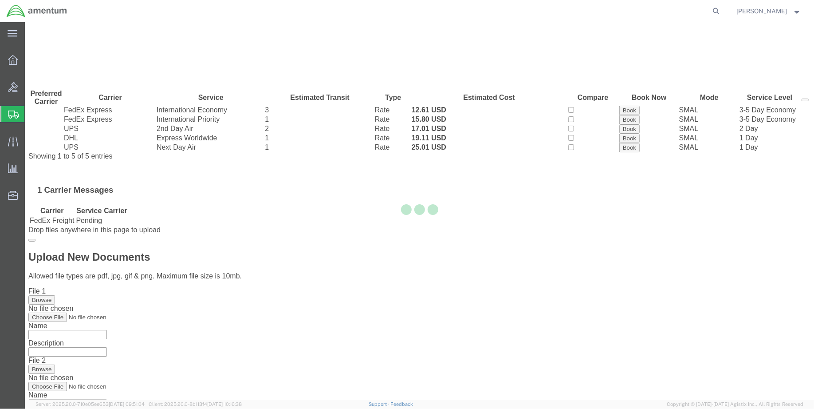
scroll to position [0, 0]
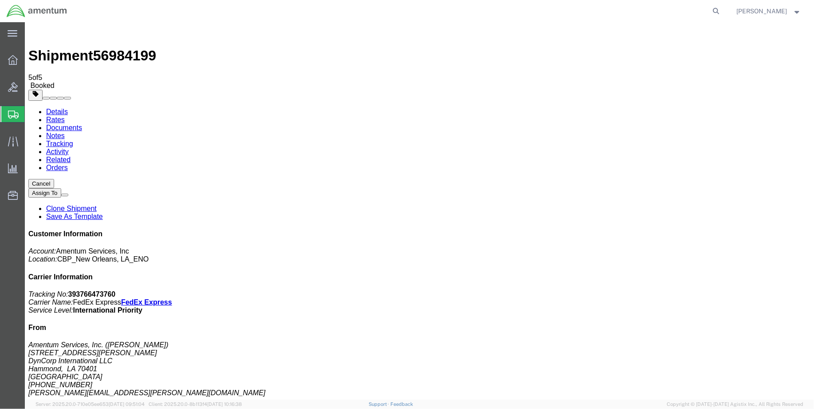
click at [46, 107] on link "Details" at bounding box center [57, 111] width 22 height 8
click link "Schedule pickup request"
click link "Documents"
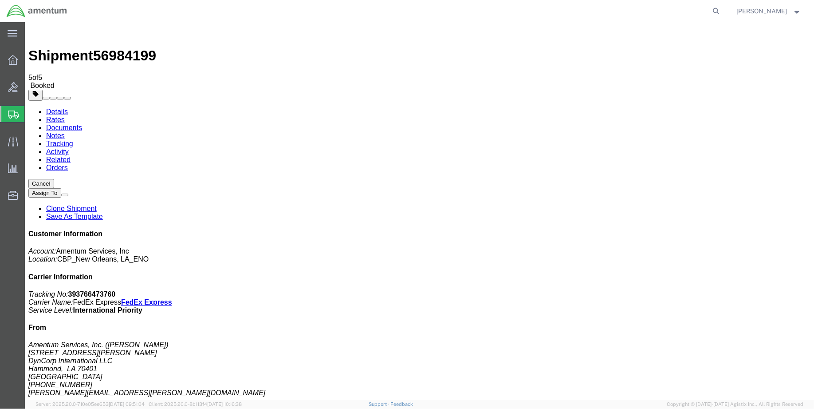
click at [49, 107] on link "Details" at bounding box center [57, 111] width 22 height 8
